Goal: Find specific page/section: Find specific page/section

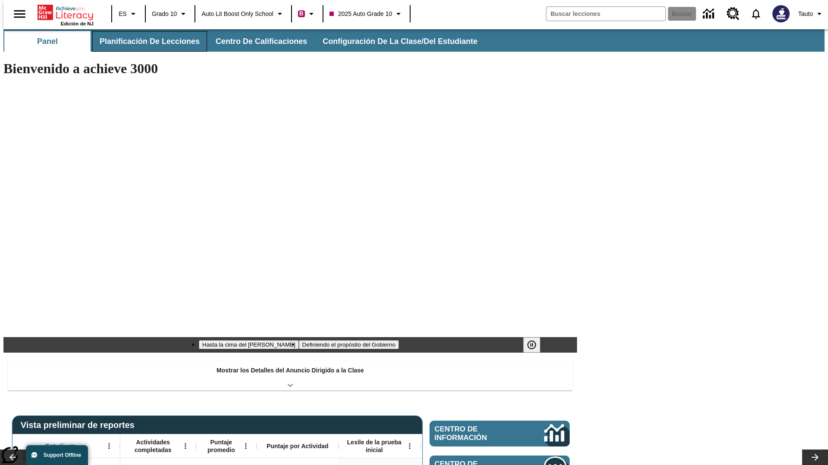
click at [144, 41] on button "Planificación de lecciones" at bounding box center [149, 41] width 115 height 21
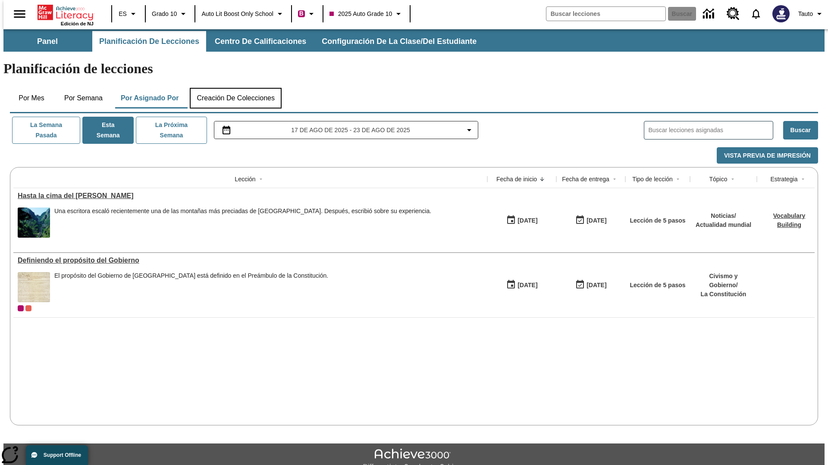
click at [235, 88] on button "Creación de colecciones" at bounding box center [236, 98] width 92 height 21
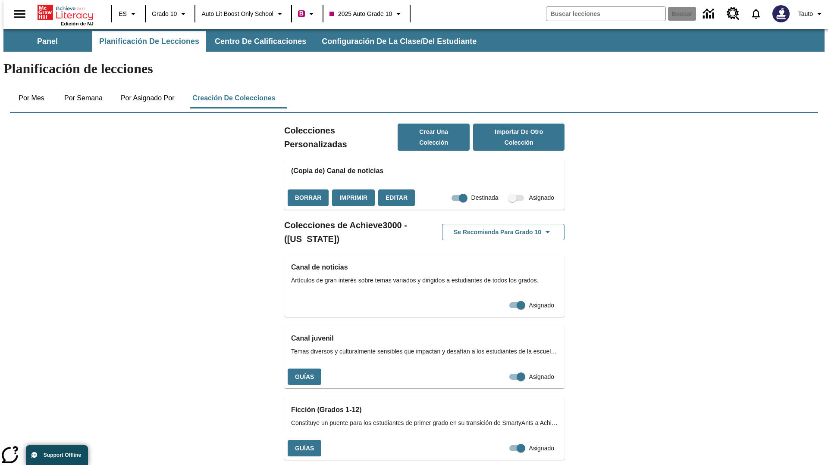
checkbox input "true"
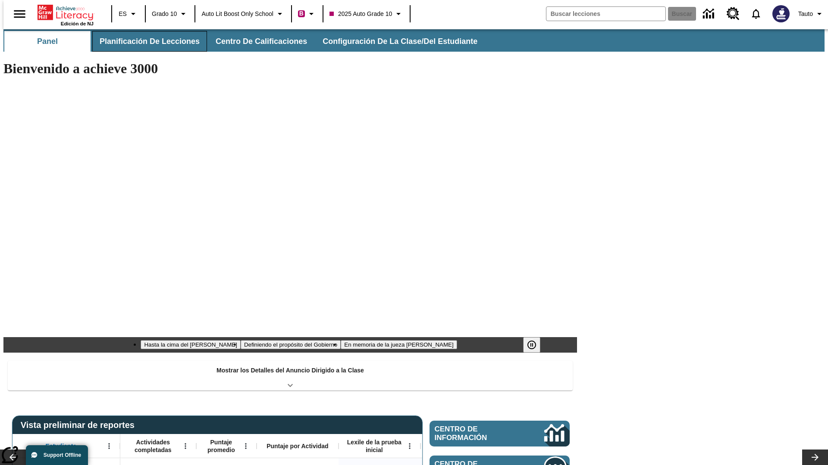
click at [144, 41] on button "Planificación de lecciones" at bounding box center [149, 41] width 115 height 21
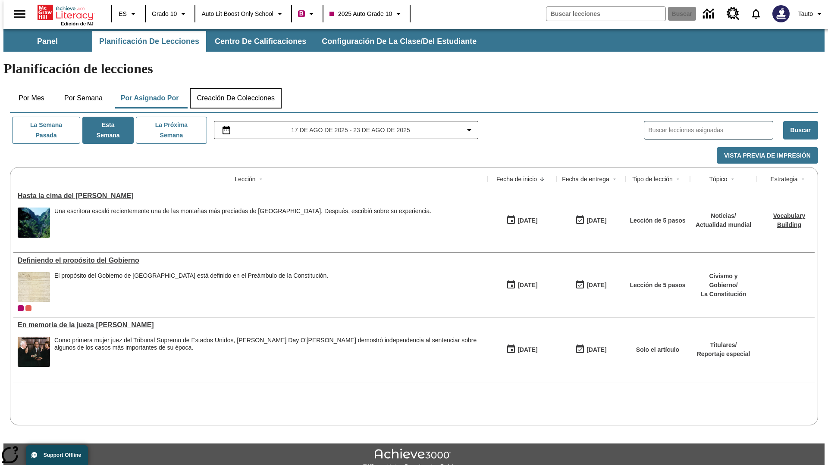
click at [235, 88] on button "Creación de colecciones" at bounding box center [236, 98] width 92 height 21
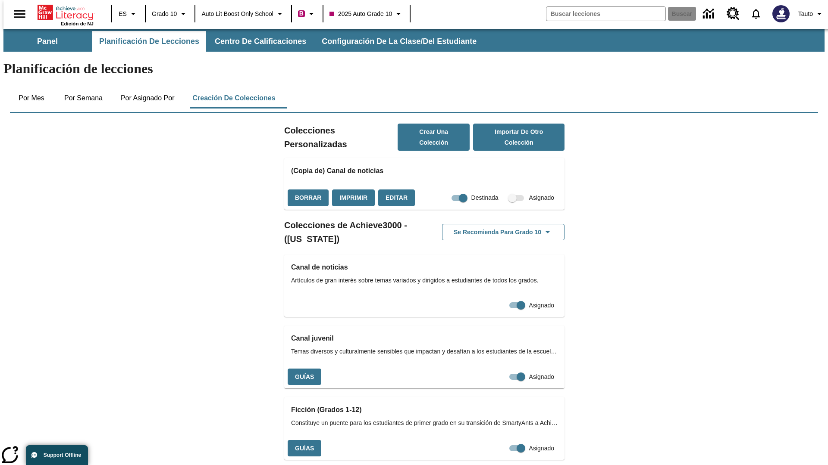
checkbox input "false"
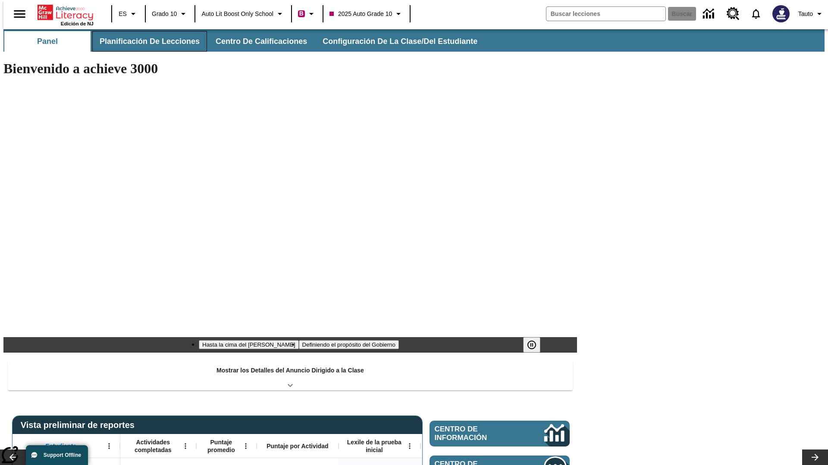
click at [144, 41] on button "Planificación de lecciones" at bounding box center [149, 41] width 115 height 21
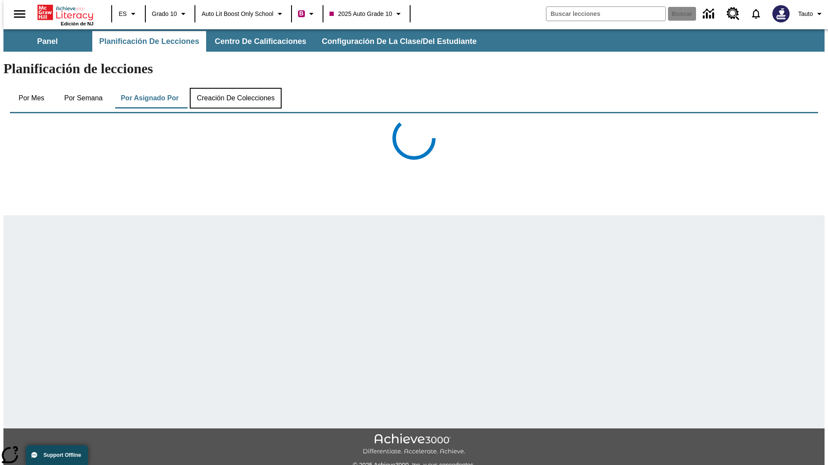
click at [235, 88] on button "Creación de colecciones" at bounding box center [236, 98] width 92 height 21
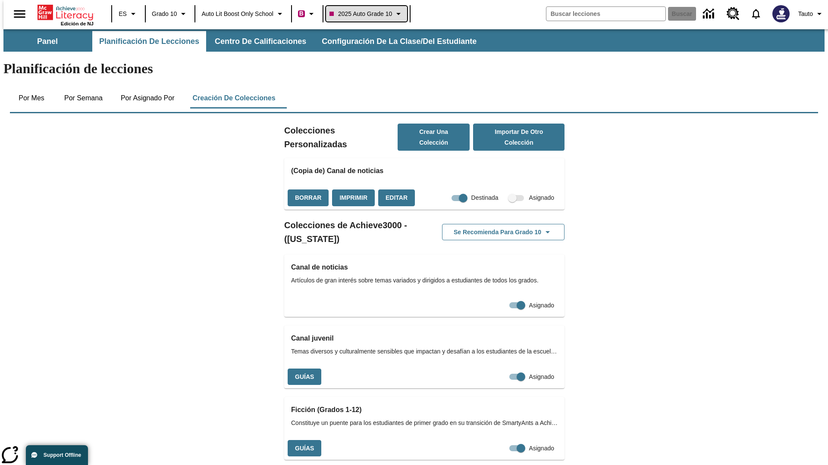
click at [369, 14] on span "2025 Auto Grade 10" at bounding box center [360, 13] width 62 height 9
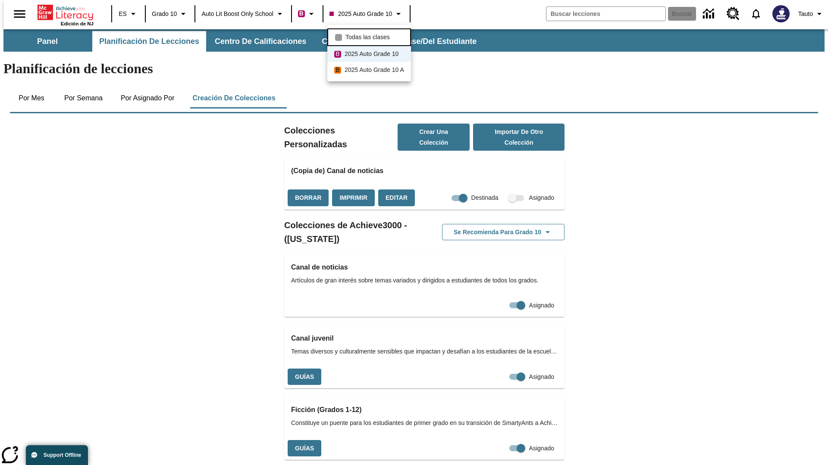
click at [370, 36] on span "Todas las clases" at bounding box center [367, 37] width 44 height 9
